Goal: Task Accomplishment & Management: Manage account settings

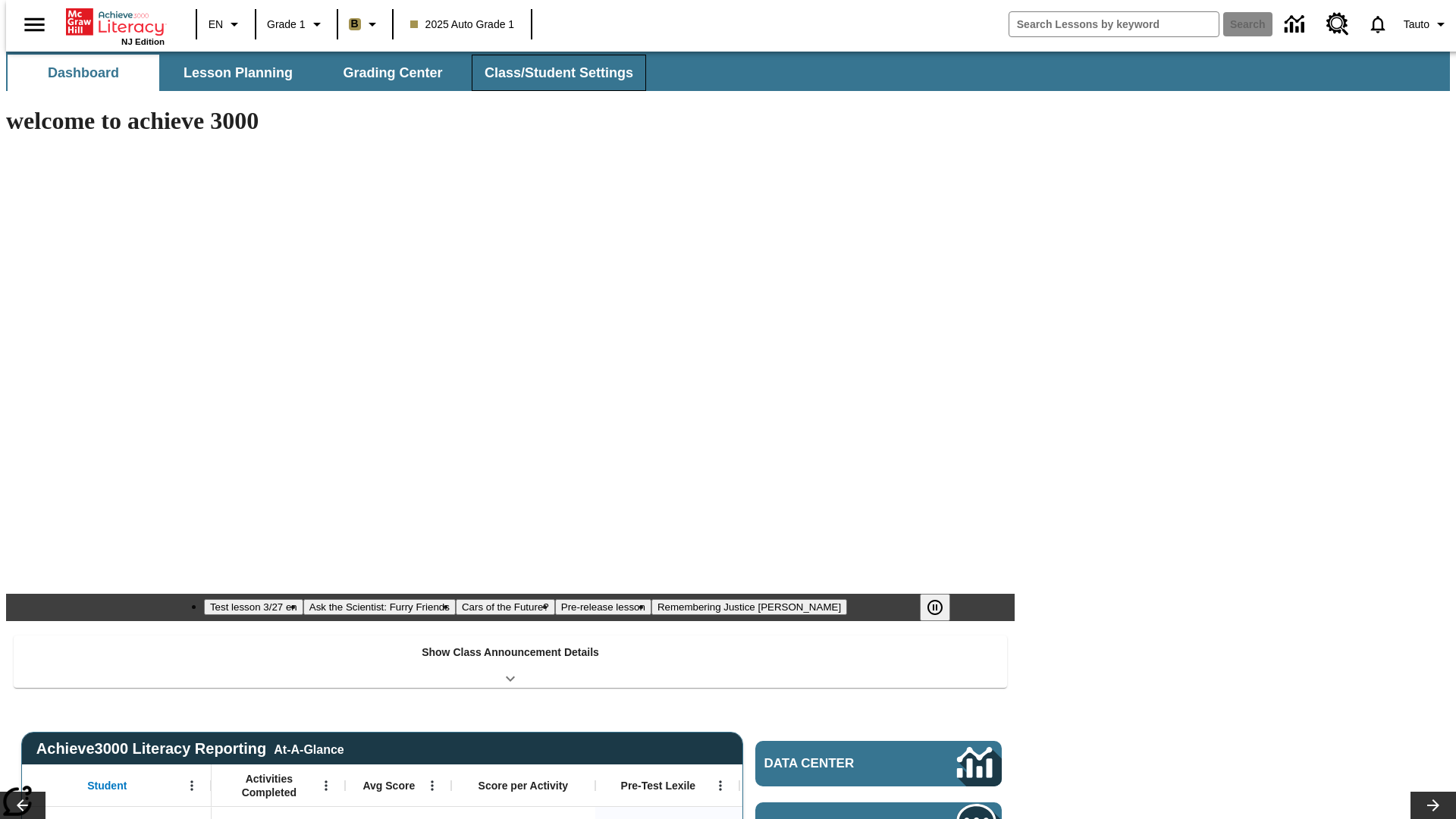
click at [551, 73] on span "Class/Student Settings" at bounding box center [559, 73] width 149 height 17
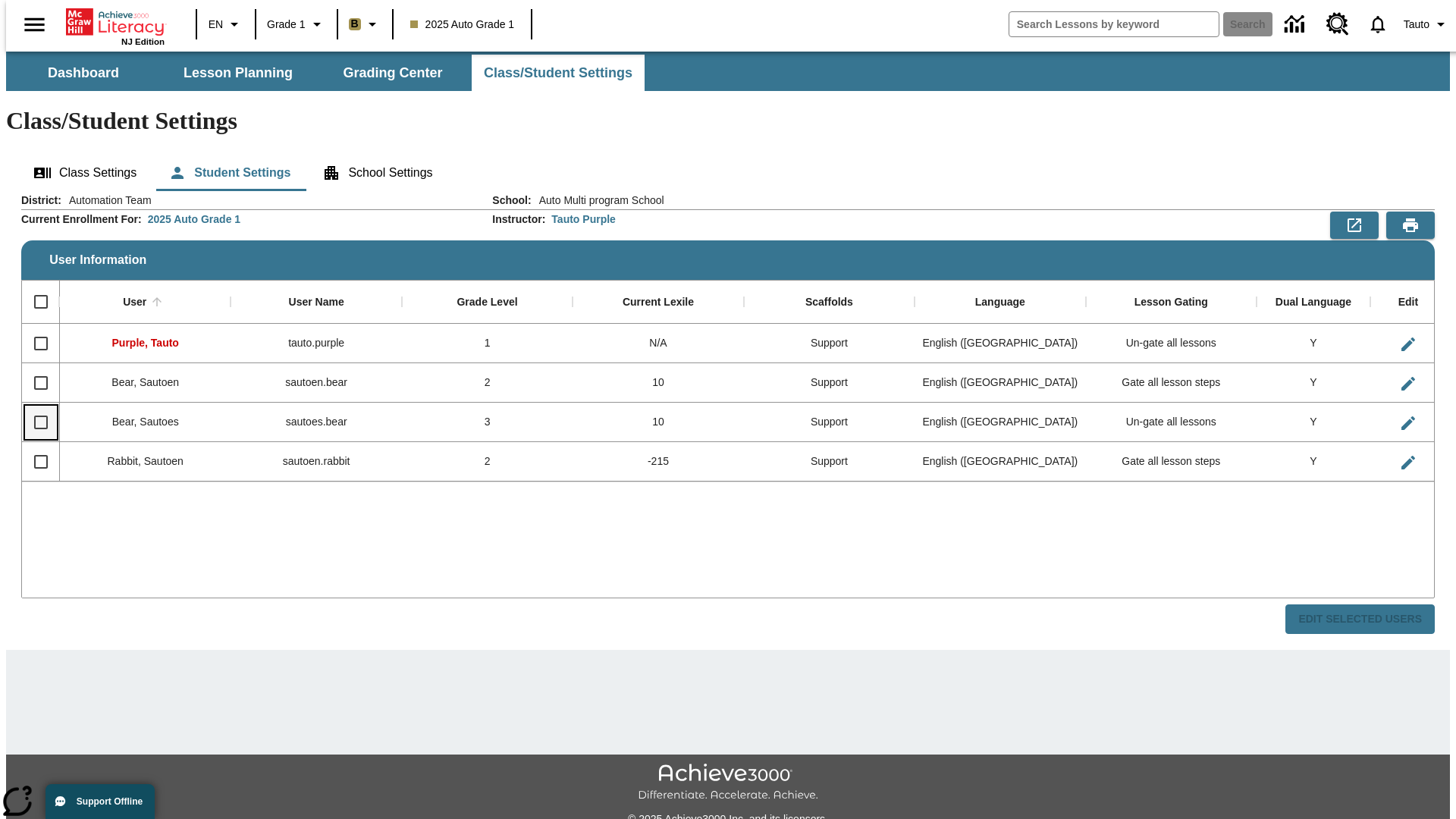
click at [34, 406] on input "Select row" at bounding box center [40, 421] width 32 height 32
checkbox input "true"
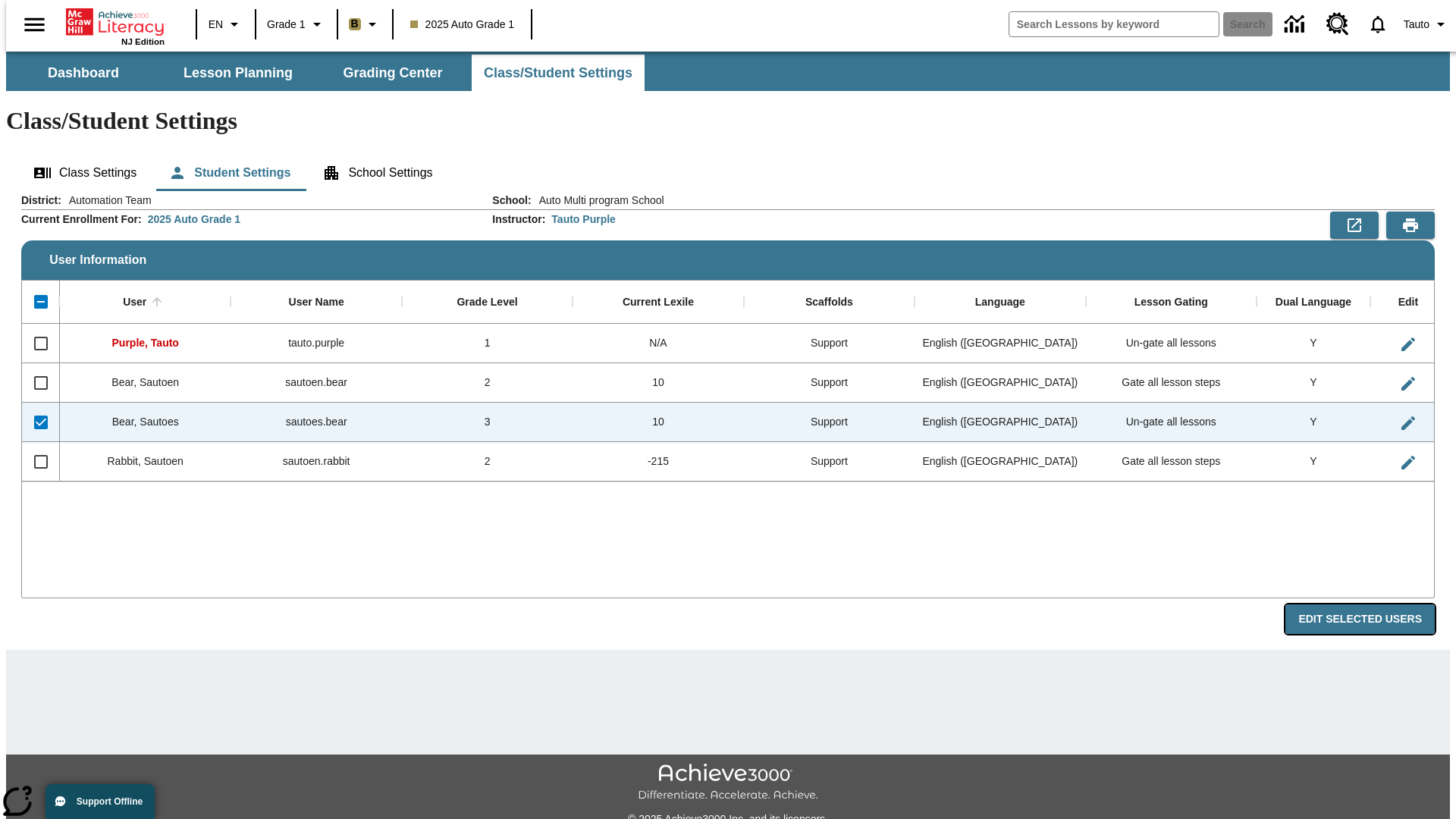
click at [1372, 604] on button "Edit Selected Users" at bounding box center [1359, 619] width 150 height 30
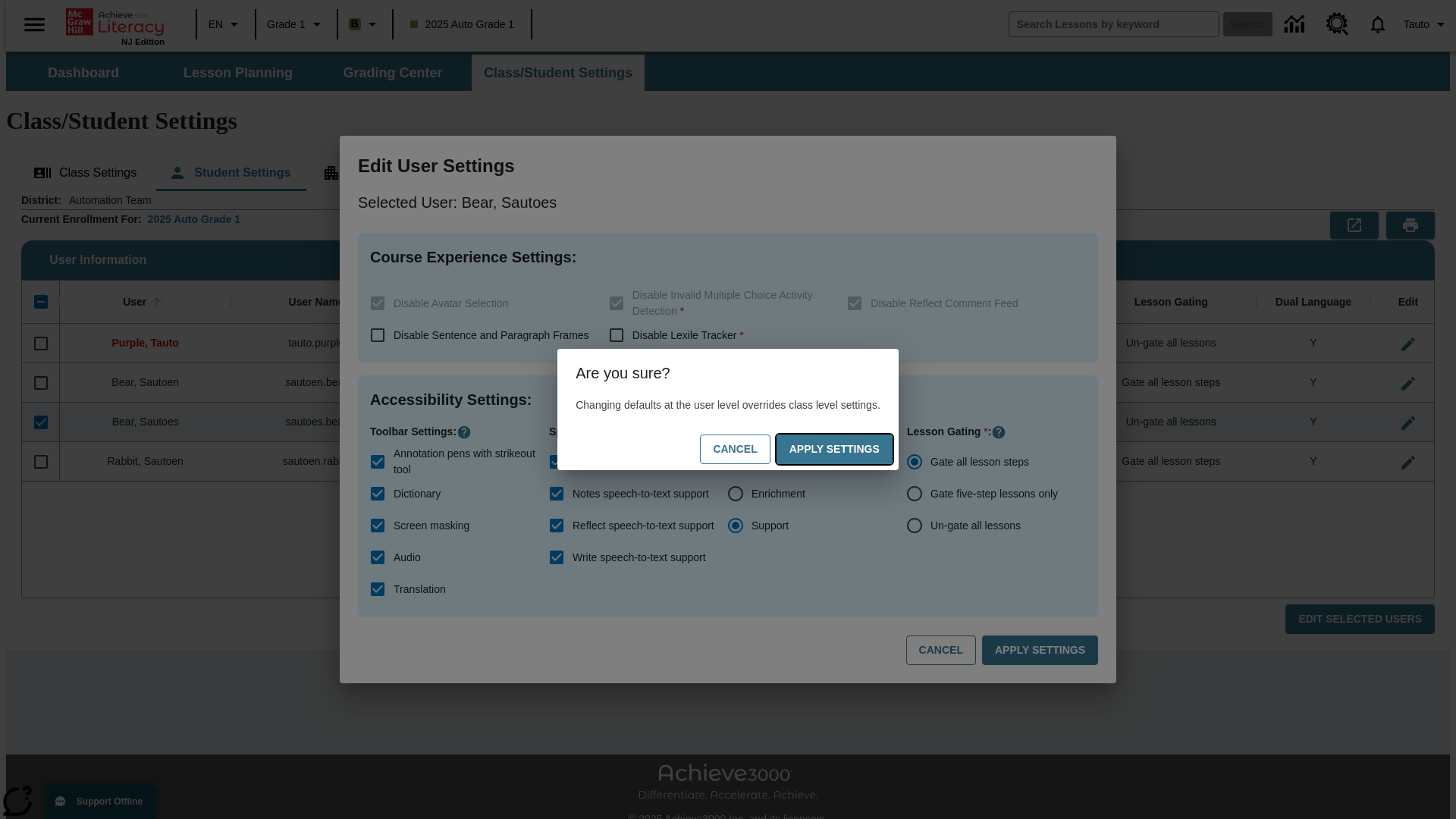
click at [843, 449] on button "Apply Settings" at bounding box center [834, 449] width 116 height 30
radio input "false"
radio input "true"
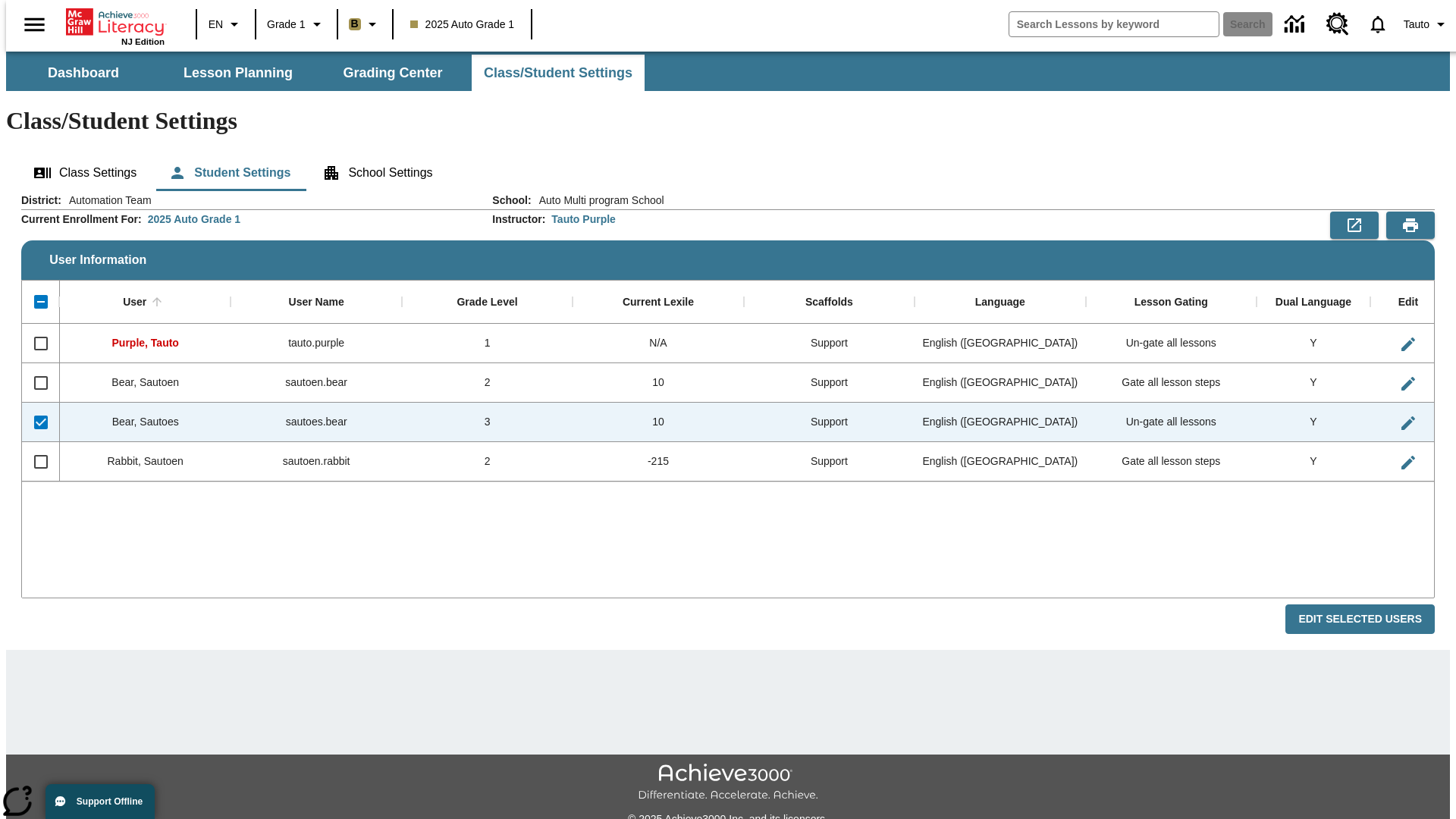
checkbox input "false"
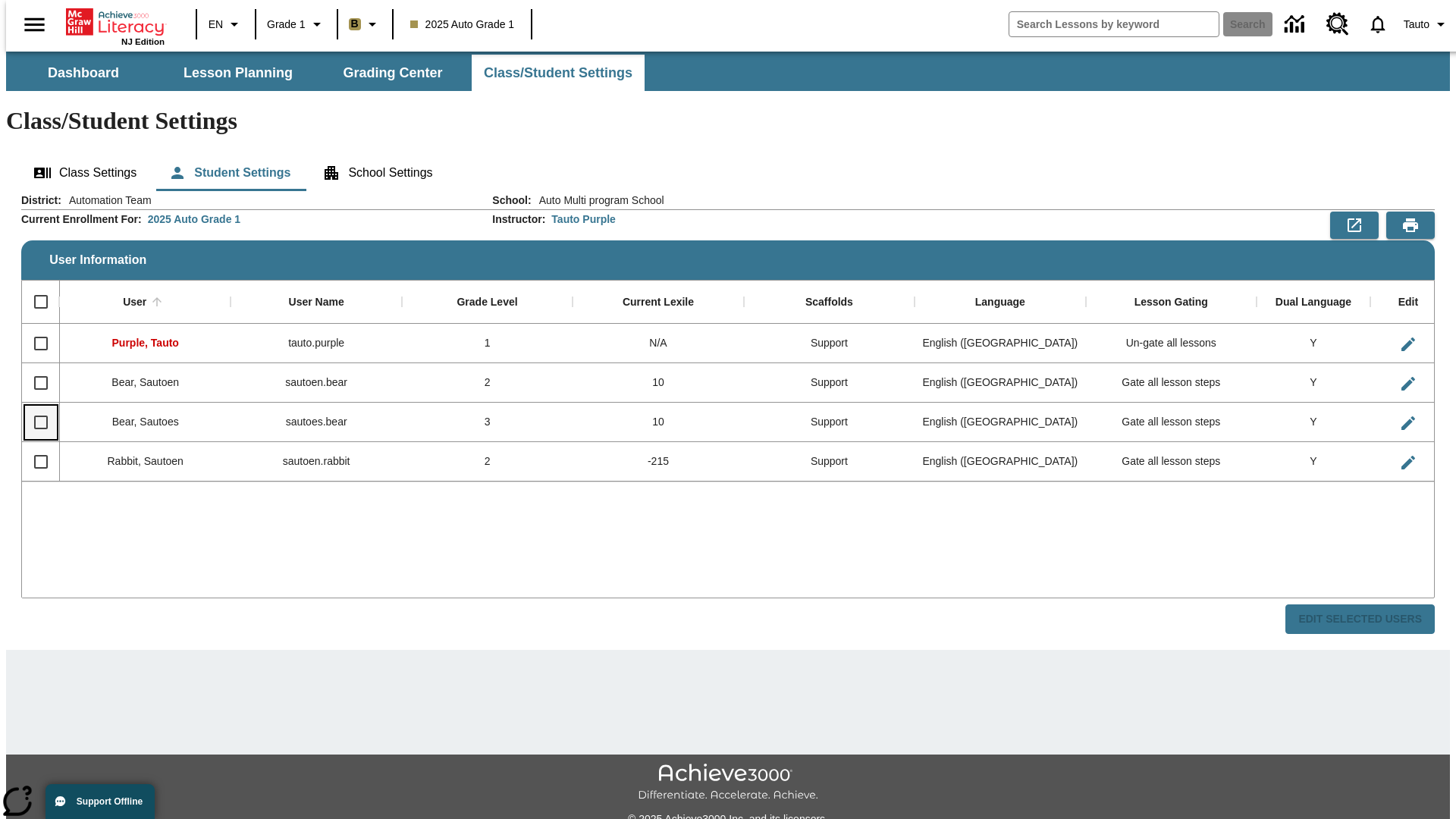
click at [34, 406] on input "Select row" at bounding box center [40, 421] width 32 height 32
checkbox input "true"
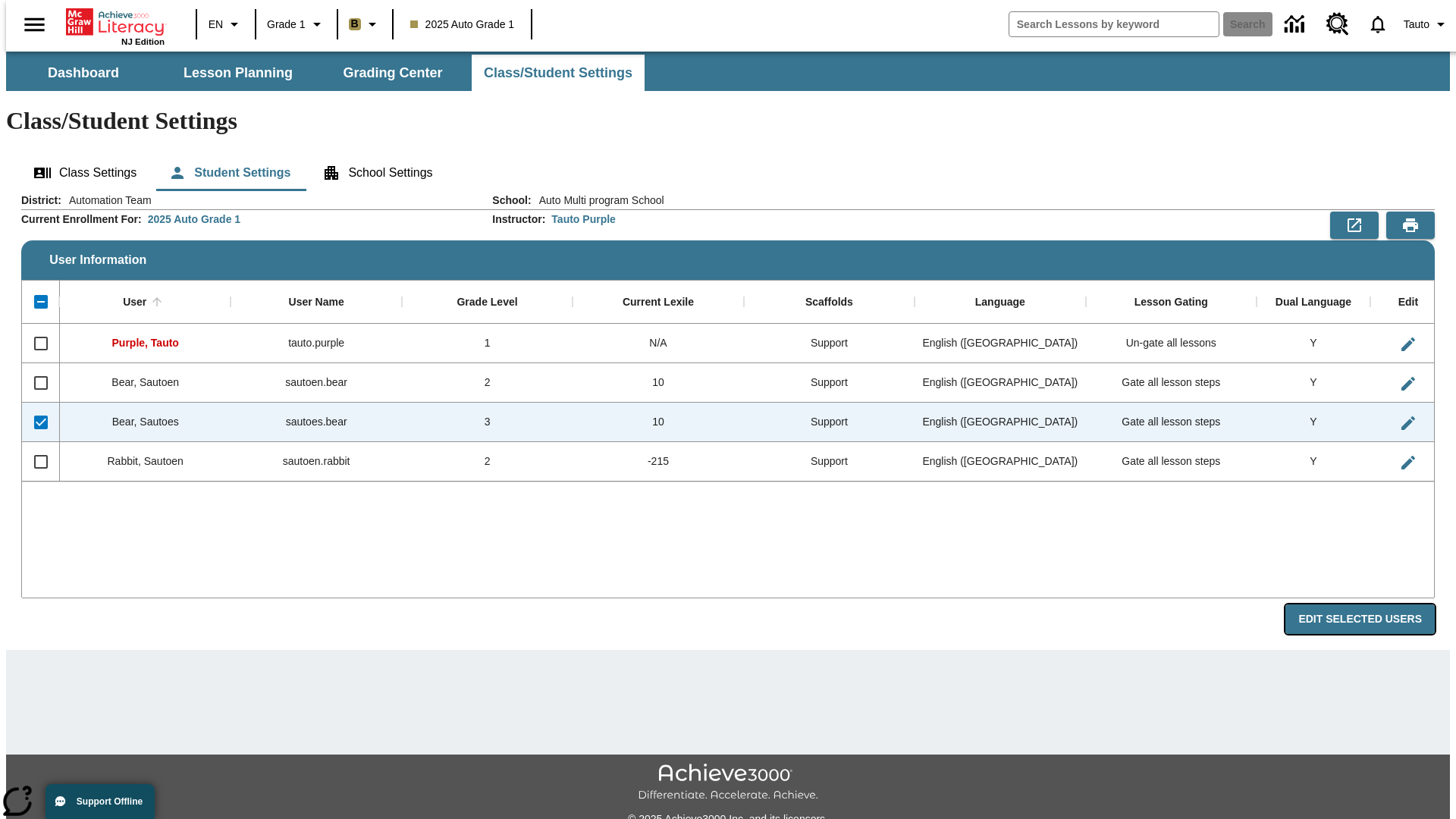
click at [1372, 604] on button "Edit Selected Users" at bounding box center [1359, 619] width 150 height 30
